Goal: Task Accomplishment & Management: Use online tool/utility

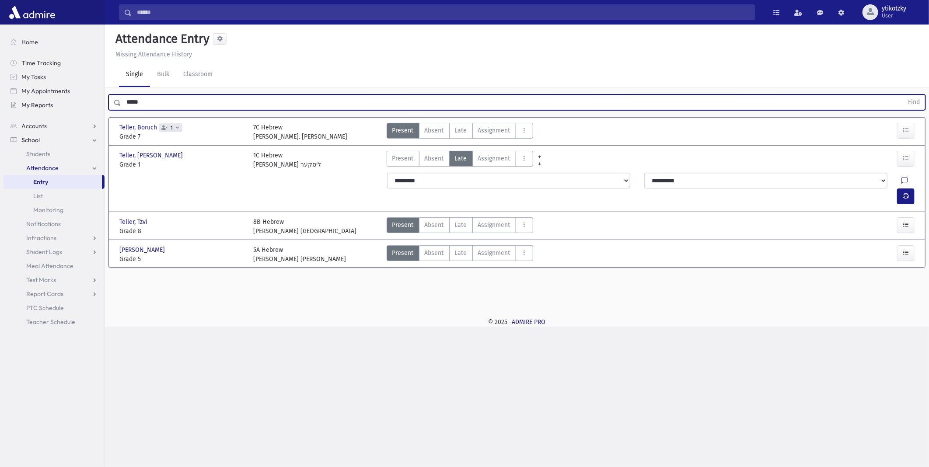
drag, startPoint x: 121, startPoint y: 103, endPoint x: 46, endPoint y: 102, distance: 75.2
click at [89, 103] on div "Search Results All Accounts" at bounding box center [464, 233] width 929 height 467
type input "***"
click at [903, 95] on button "Find" at bounding box center [914, 102] width 22 height 15
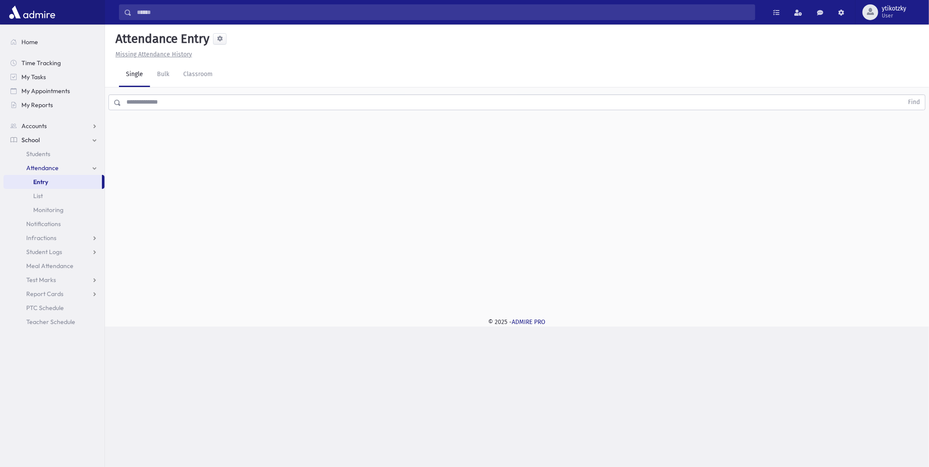
click at [252, 102] on input "text" at bounding box center [512, 102] width 782 height 16
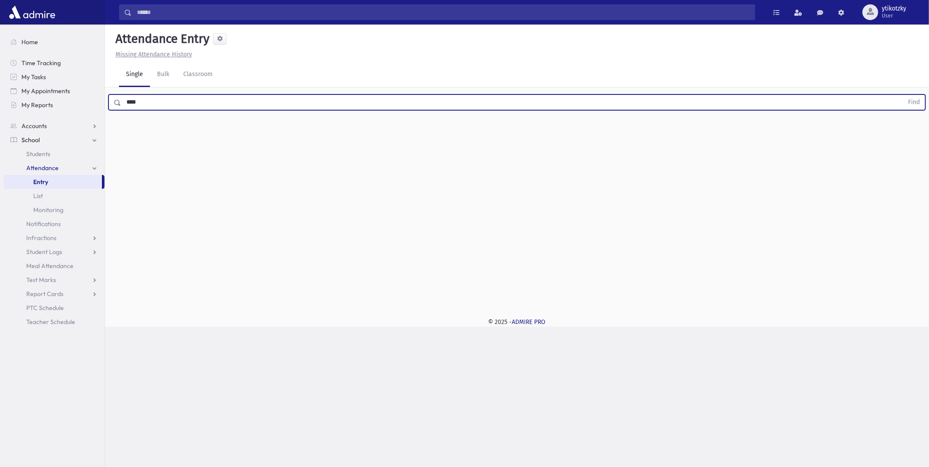
click at [903, 95] on button "Find" at bounding box center [914, 102] width 22 height 15
click at [911, 187] on button "button" at bounding box center [905, 187] width 17 height 16
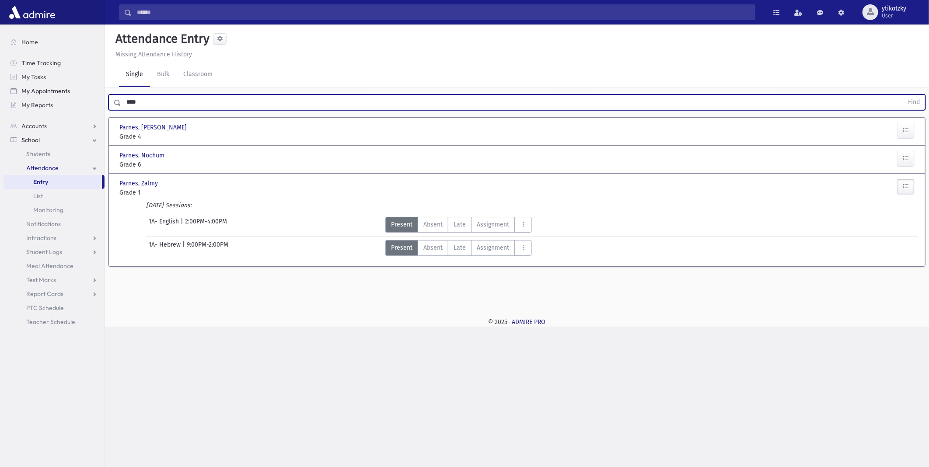
drag, startPoint x: 182, startPoint y: 95, endPoint x: 8, endPoint y: 97, distance: 173.7
click at [22, 92] on div "Search Results All Accounts" at bounding box center [464, 233] width 929 height 467
click at [903, 95] on button "Find" at bounding box center [914, 102] width 22 height 15
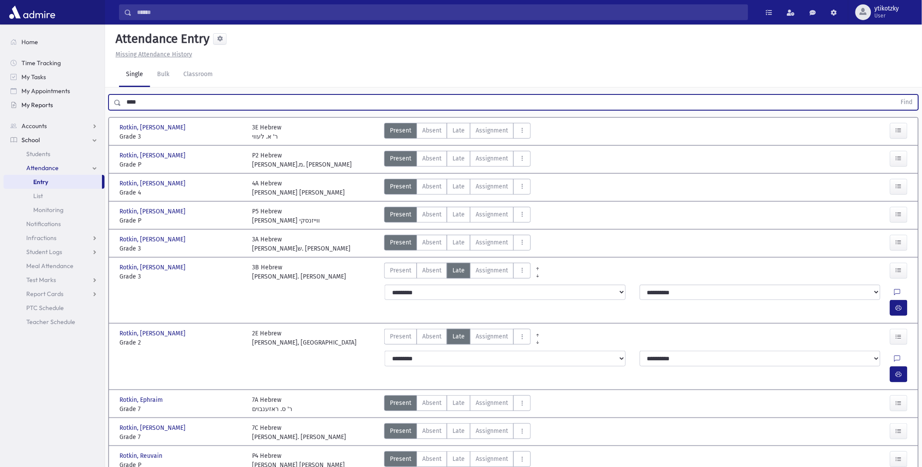
drag, startPoint x: 126, startPoint y: 104, endPoint x: 60, endPoint y: 103, distance: 65.6
click at [70, 103] on div "Search Results All Accounts" at bounding box center [461, 267] width 922 height 534
type input "****"
click at [895, 95] on button "Find" at bounding box center [906, 102] width 22 height 15
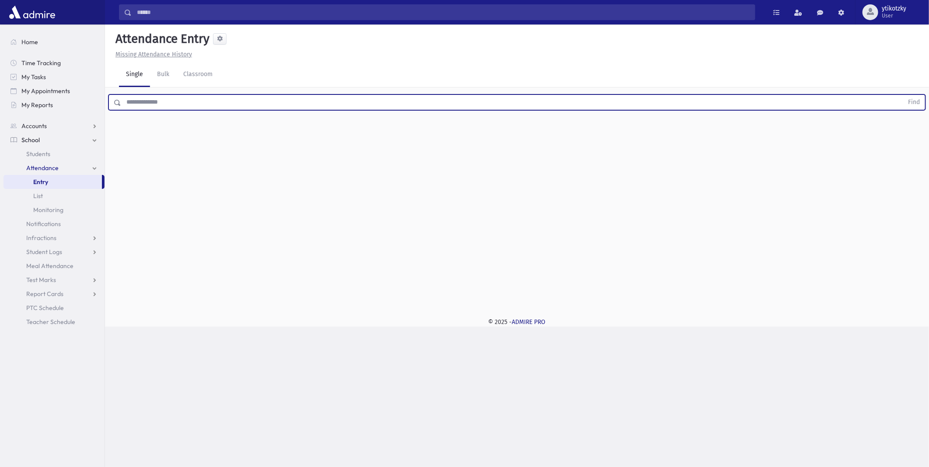
click at [261, 101] on input "text" at bounding box center [512, 102] width 782 height 16
click at [903, 95] on button "Find" at bounding box center [914, 102] width 22 height 15
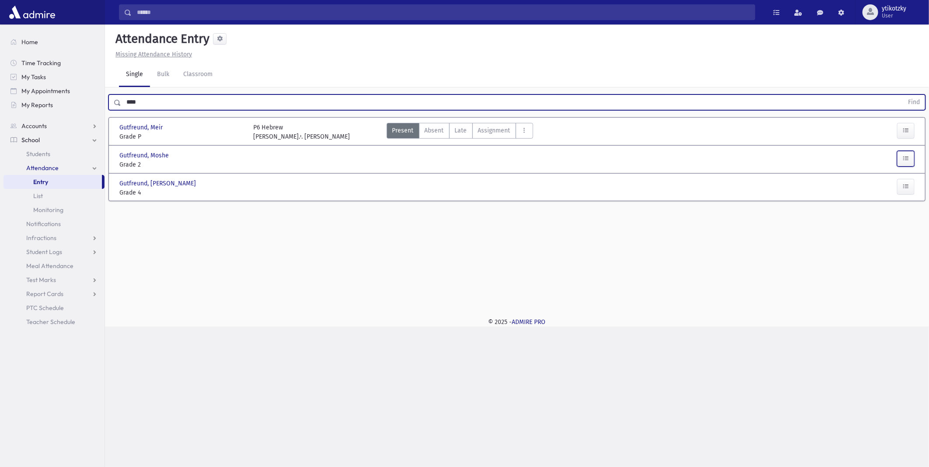
click at [907, 163] on button "button" at bounding box center [905, 159] width 17 height 16
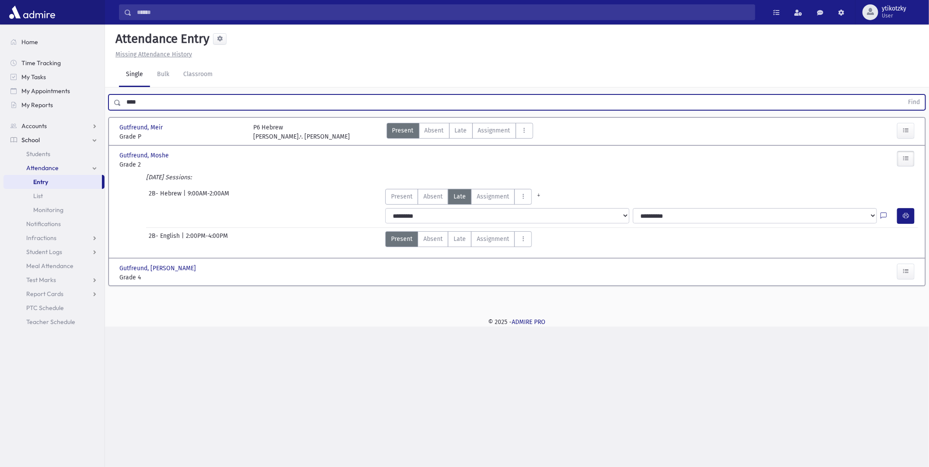
drag, startPoint x: 115, startPoint y: 98, endPoint x: 0, endPoint y: 99, distance: 115.0
click at [0, 98] on html "Search Results All Accounts Students" at bounding box center [464, 233] width 929 height 467
click at [903, 95] on button "Find" at bounding box center [914, 102] width 22 height 15
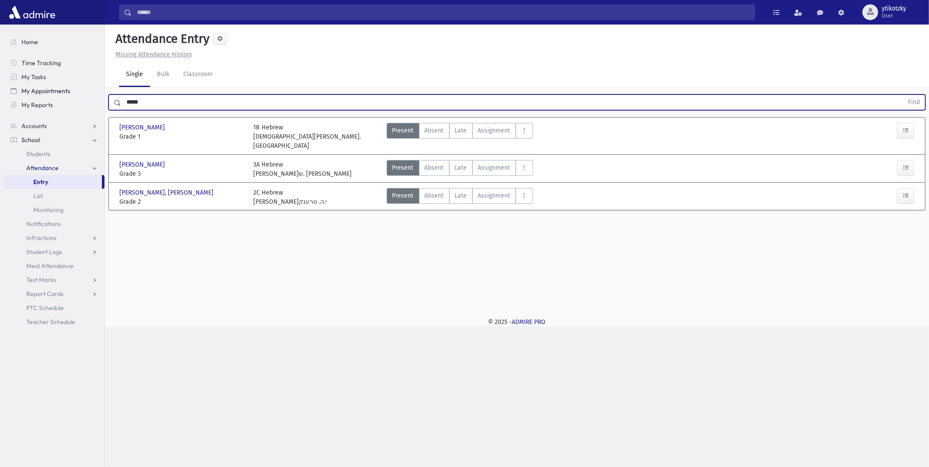
drag, startPoint x: 145, startPoint y: 98, endPoint x: 35, endPoint y: 92, distance: 109.5
click at [42, 93] on div "Search Results All Accounts" at bounding box center [464, 233] width 929 height 467
type input "*****"
click at [903, 95] on button "Find" at bounding box center [914, 102] width 22 height 15
